Goal: Information Seeking & Learning: Find specific fact

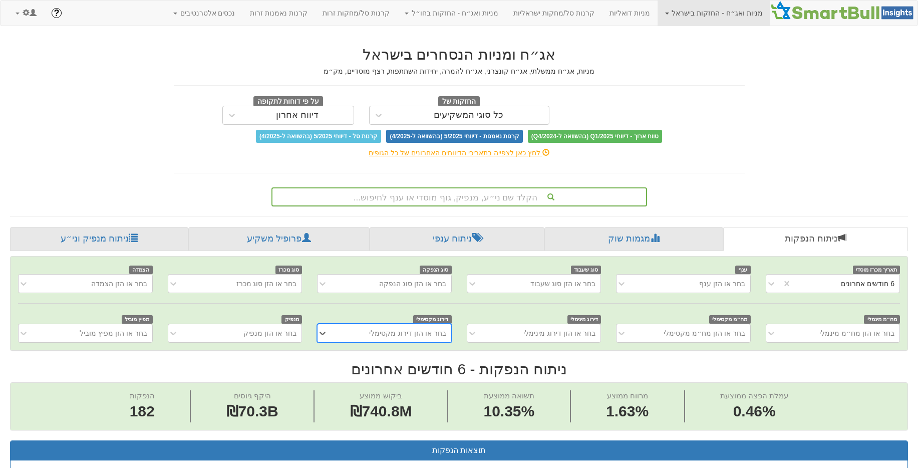
click at [504, 194] on div "הקלד שם ני״ע, מנפיק, גוף מוסדי או ענף לחיפוש..." at bounding box center [459, 196] width 374 height 17
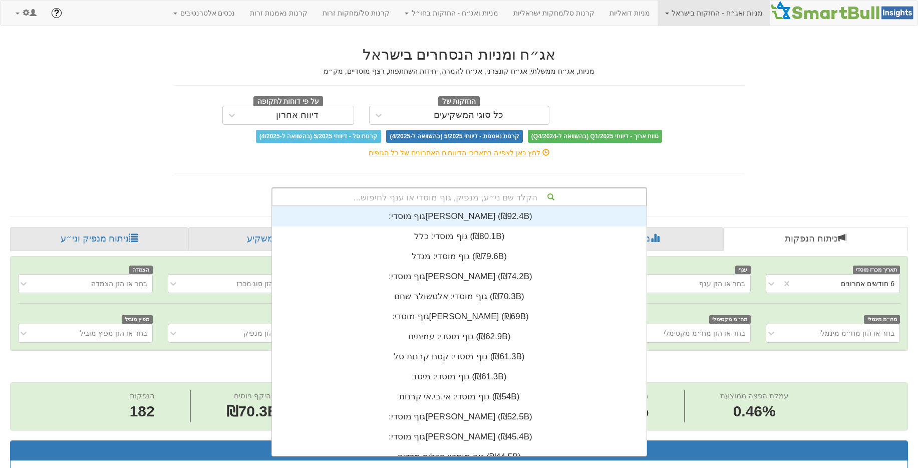
scroll to position [249, 0]
paste input "12607850"
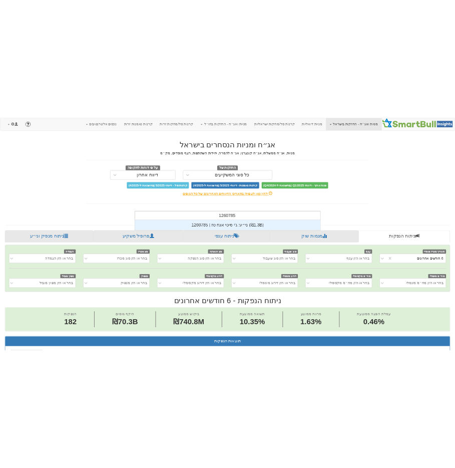
scroll to position [20, 0]
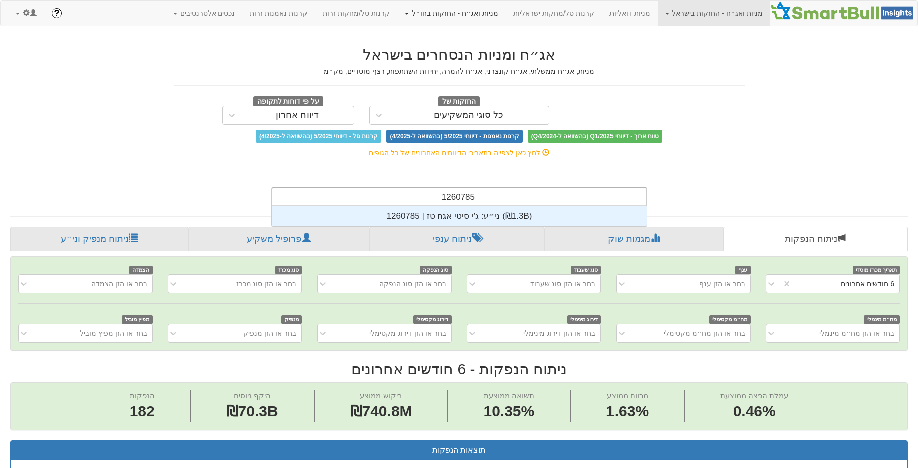
type input "1260785"
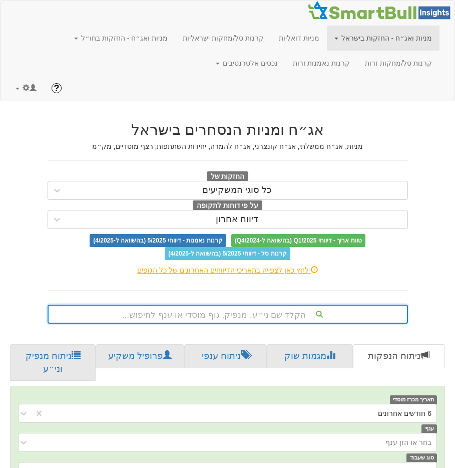
paste input "12127520"
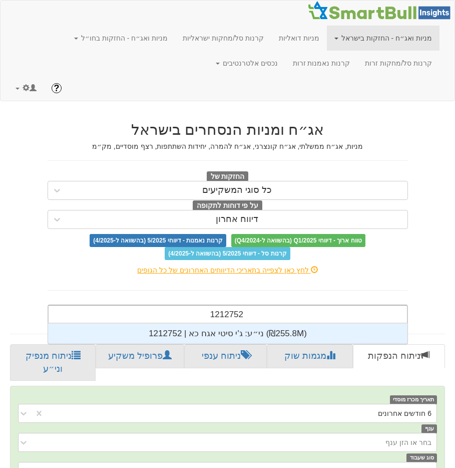
type input "1212752"
